Goal: Check status

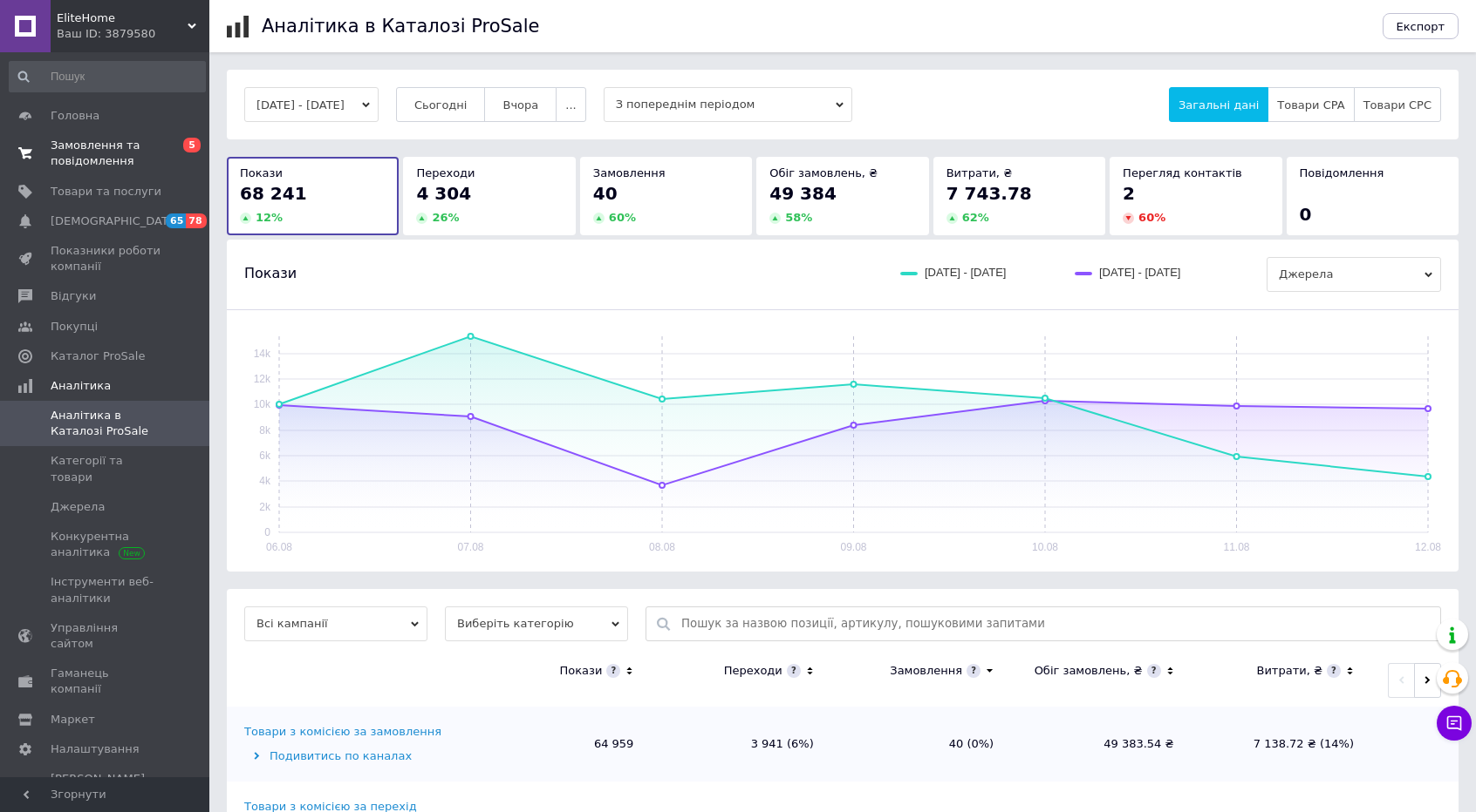
click at [108, 154] on span "Замовлення та повідомлення" at bounding box center [105, 153] width 110 height 31
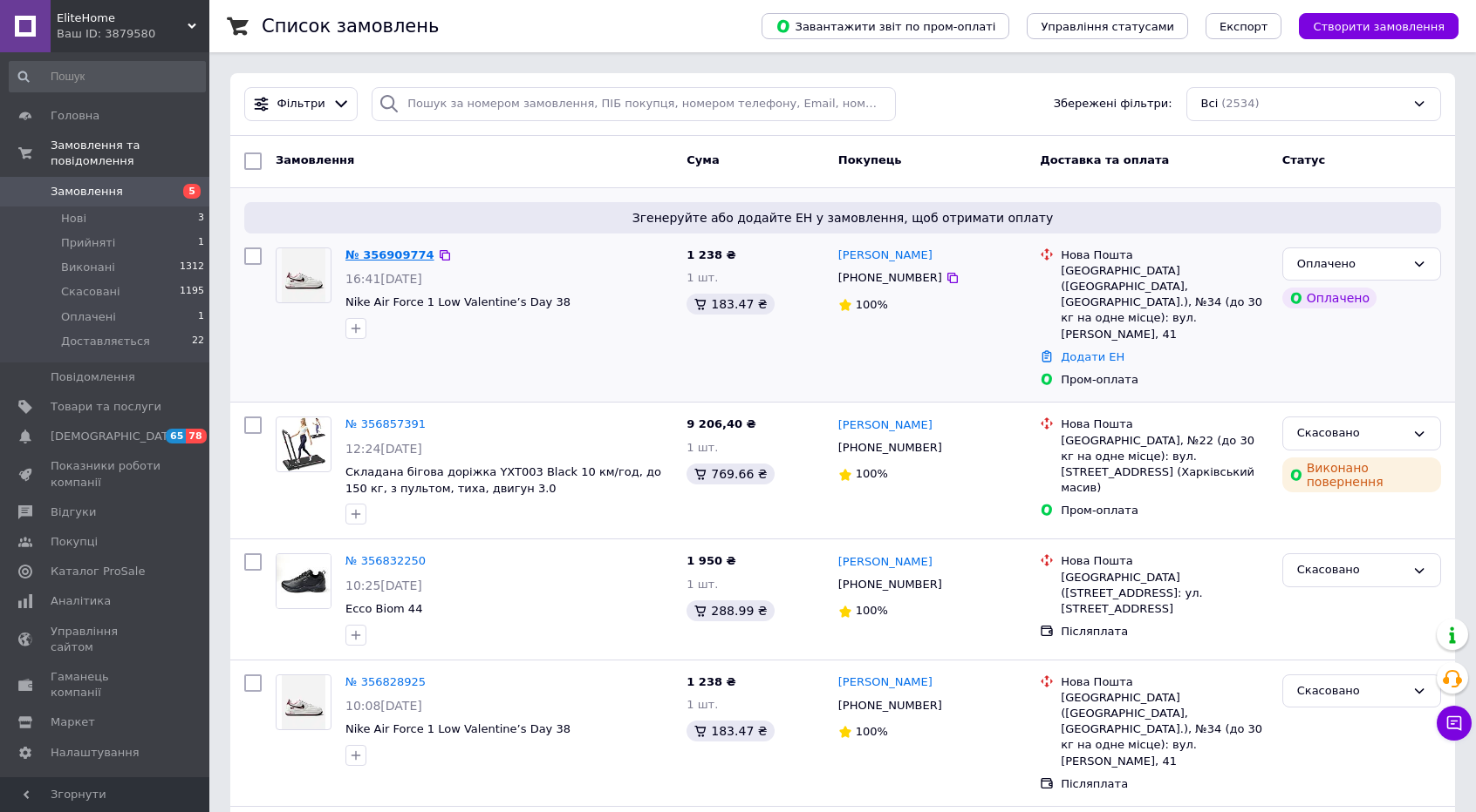
click at [388, 255] on link "№ 356909774" at bounding box center [389, 255] width 89 height 13
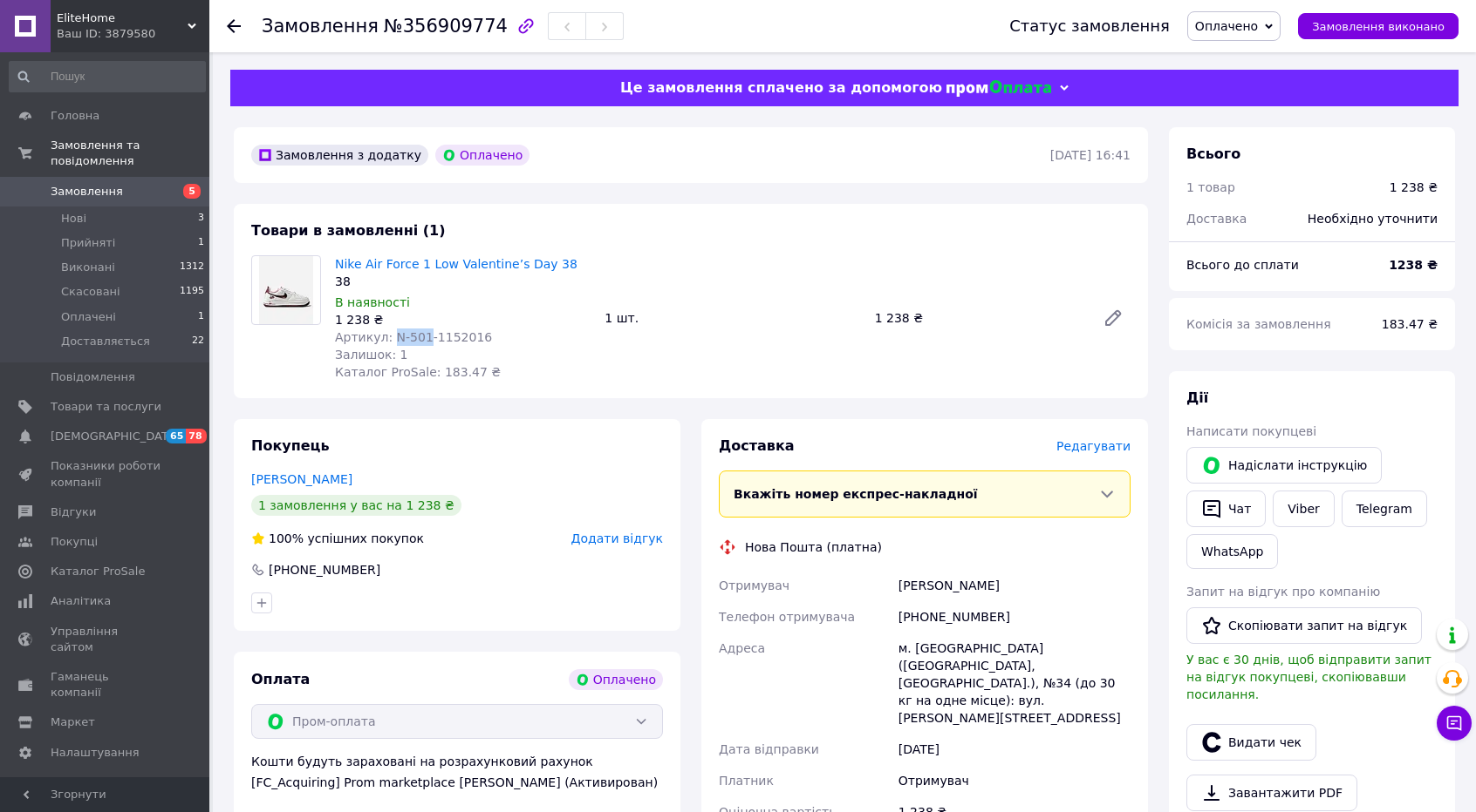
drag, startPoint x: 384, startPoint y: 335, endPoint x: 421, endPoint y: 339, distance: 37.2
click at [421, 339] on span "Артикул: N-501-1152016" at bounding box center [413, 337] width 157 height 14
copy span "N-501"
